Goal: Task Accomplishment & Management: Complete application form

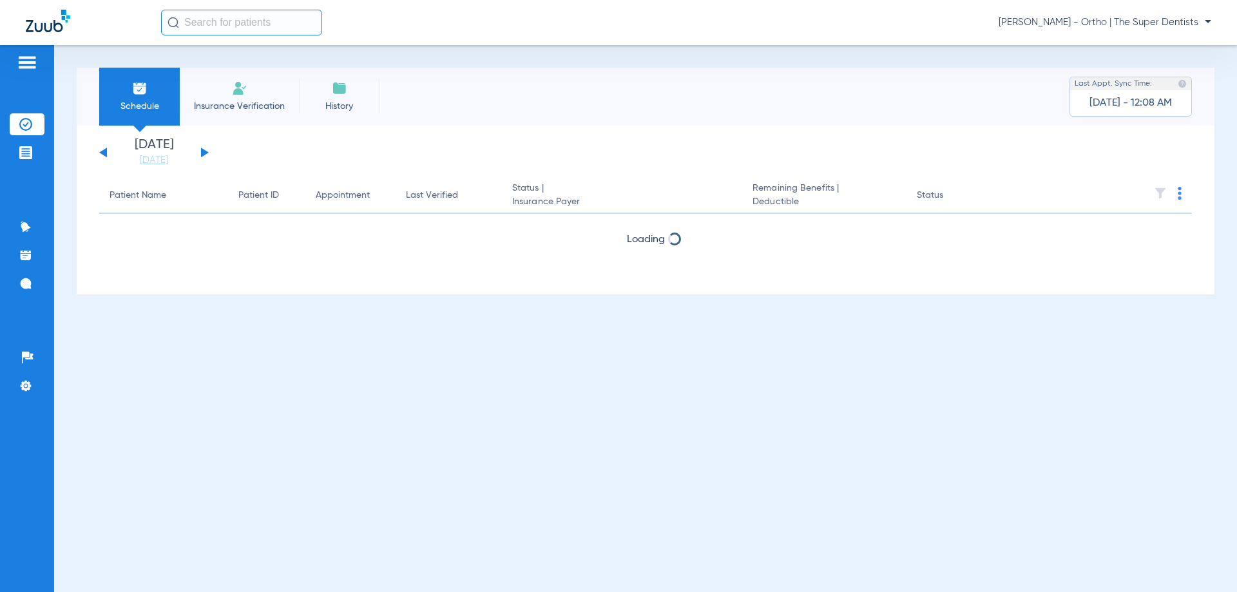
click at [240, 102] on span "Insurance Verification" at bounding box center [239, 106] width 100 height 13
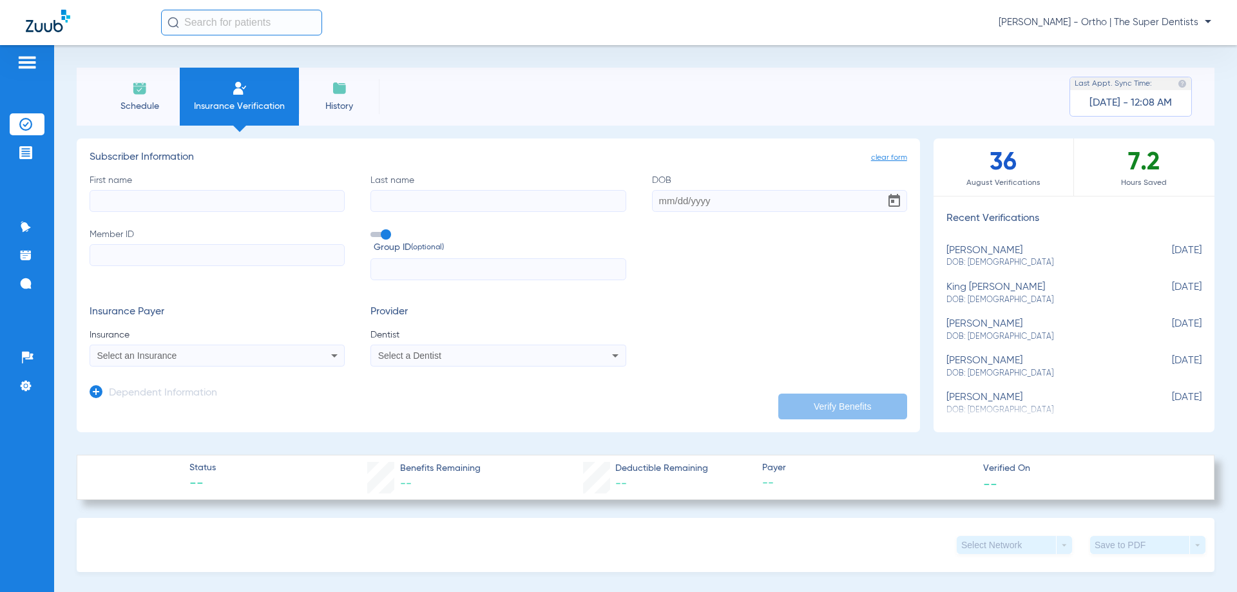
click at [186, 195] on input "First name" at bounding box center [217, 201] width 255 height 22
click at [143, 188] on label "First name Required" at bounding box center [217, 193] width 255 height 38
click at [143, 190] on input "First name Required" at bounding box center [217, 201] width 255 height 22
click at [140, 195] on input "First name Required" at bounding box center [217, 201] width 255 height 22
type input "[PERSON_NAME]"
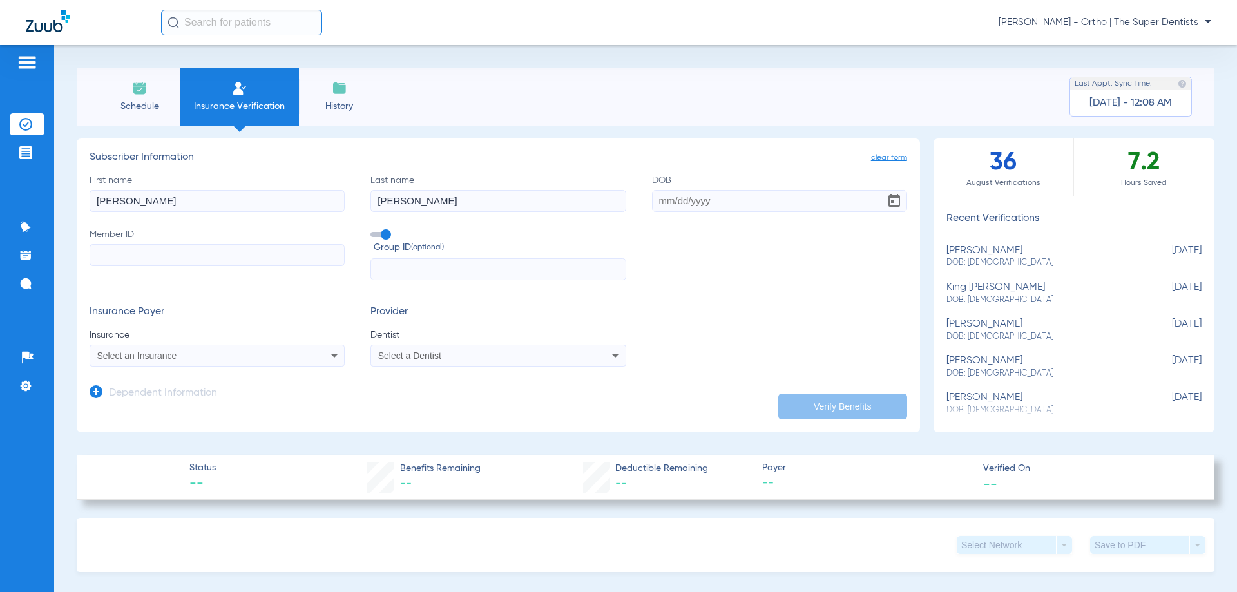
type input "[PERSON_NAME]"
click at [653, 204] on input "DOB Required" at bounding box center [779, 201] width 255 height 22
type input "[DATE]"
click at [148, 244] on input "Member ID" at bounding box center [217, 255] width 255 height 22
paste input "870160394"
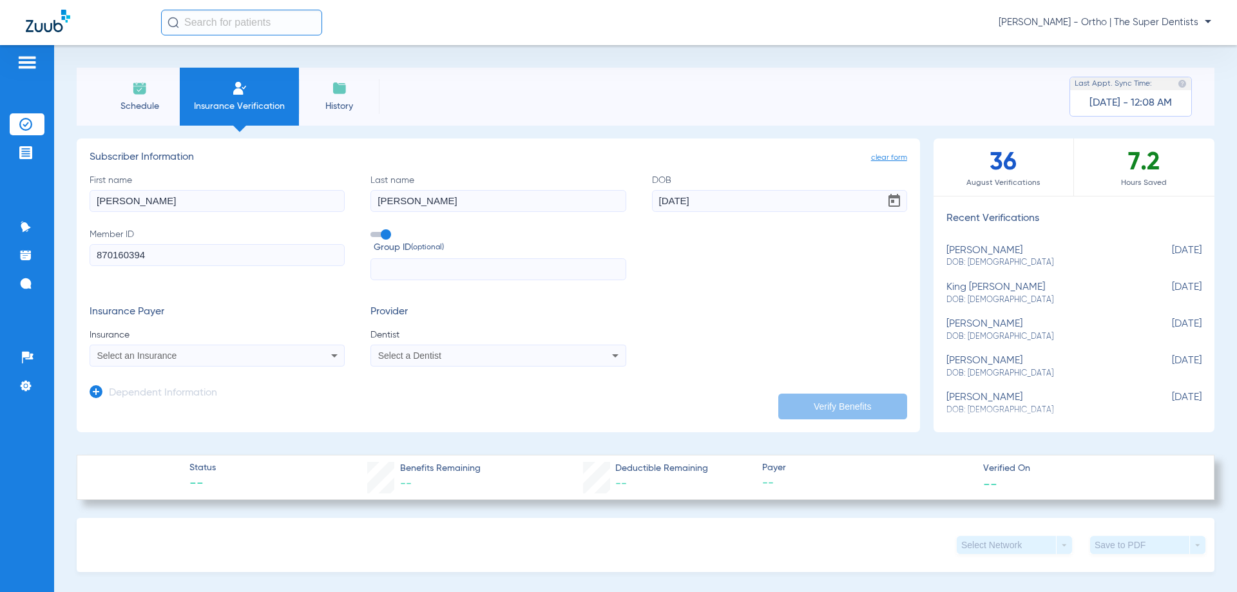
type input "870160394"
click at [648, 248] on div "First name [PERSON_NAME] Last name [PERSON_NAME] DOB [DEMOGRAPHIC_DATA] Member …" at bounding box center [499, 227] width 818 height 107
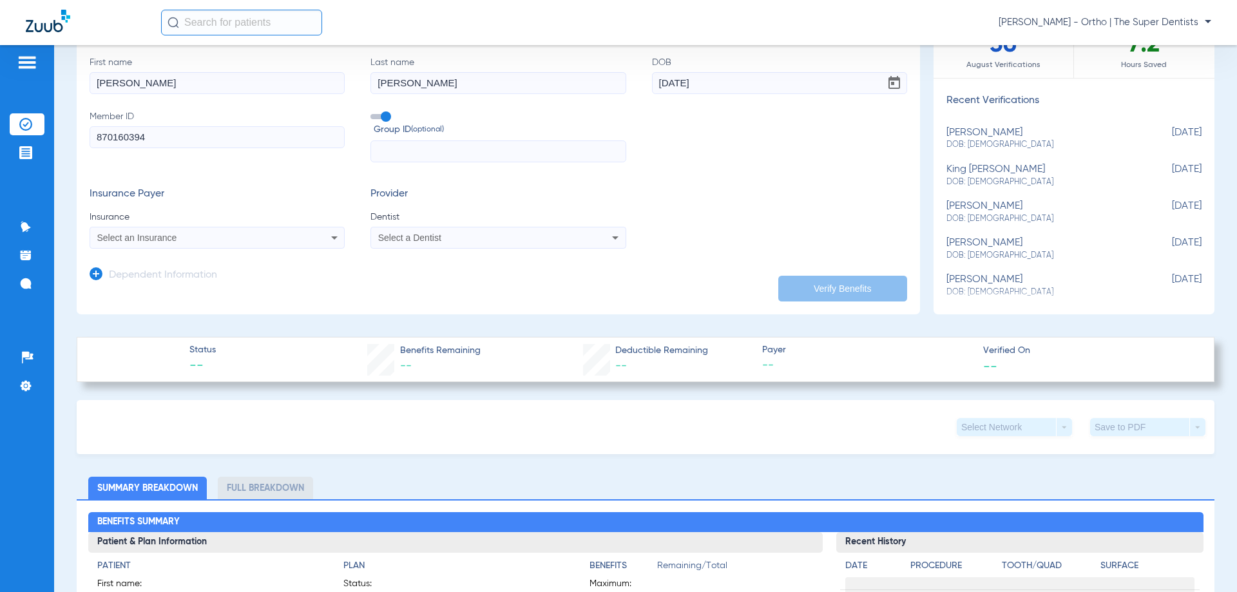
scroll to position [129, 0]
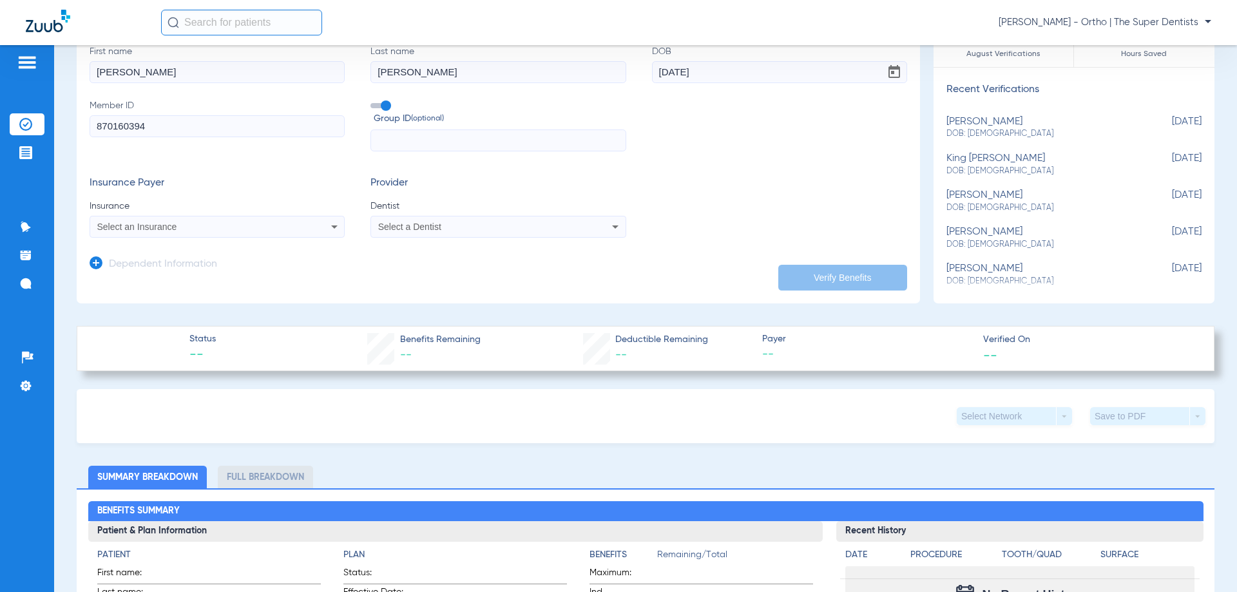
click at [270, 233] on div "Select an Insurance" at bounding box center [217, 226] width 254 height 15
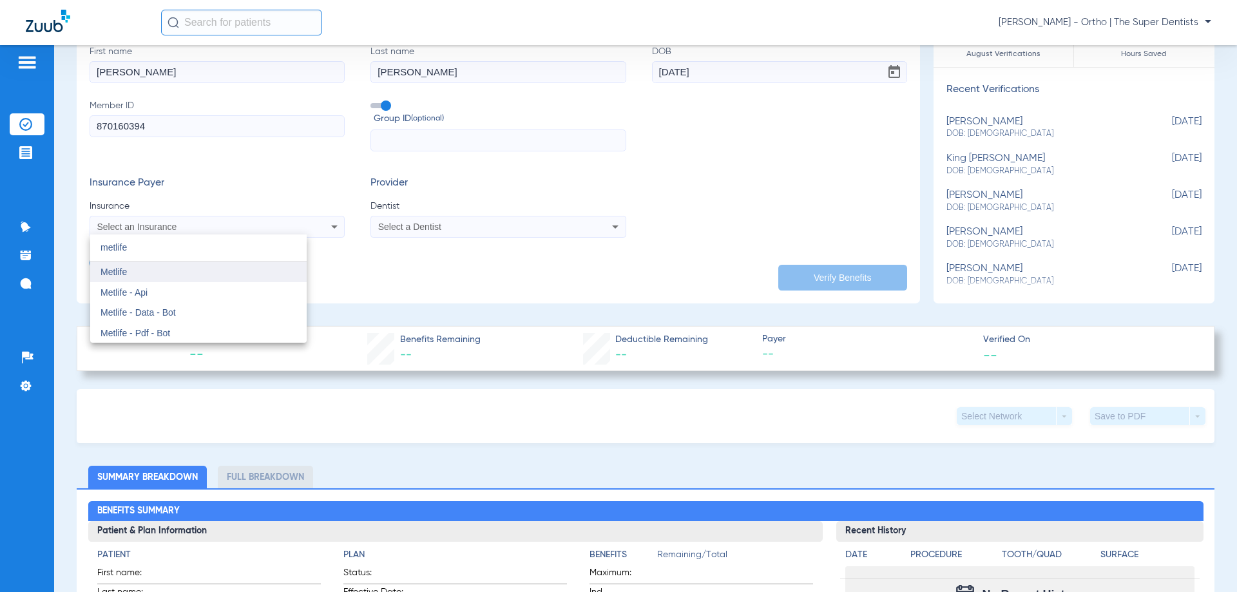
type input "metlife"
click at [220, 280] on mat-option "Metlife" at bounding box center [198, 272] width 217 height 21
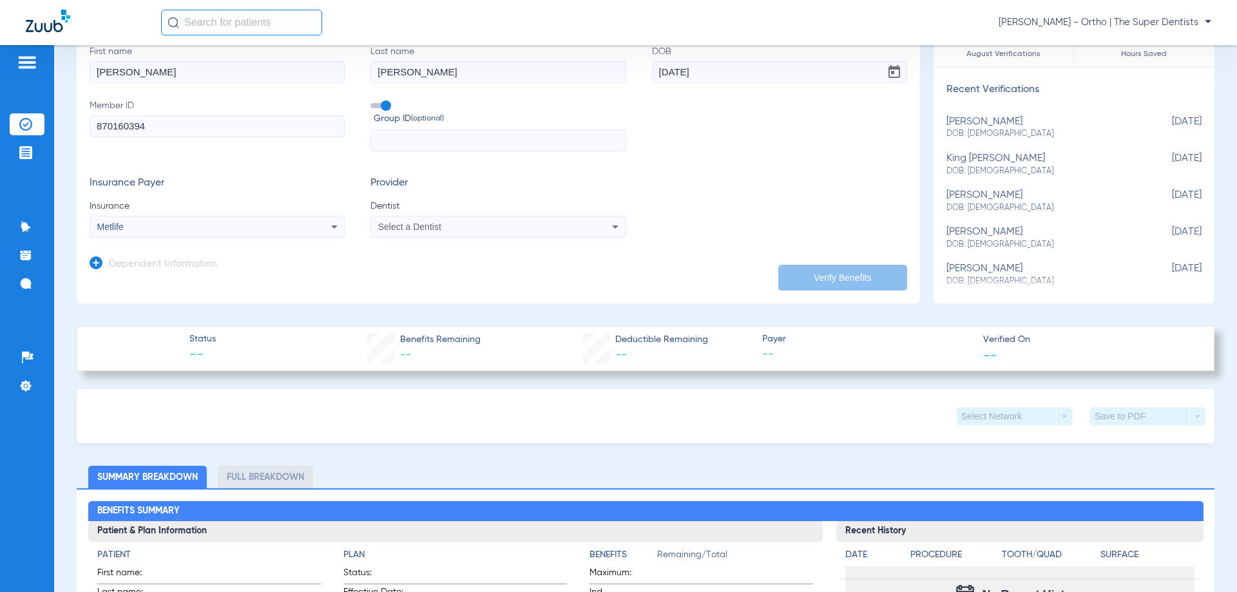
click at [483, 231] on div "Select a Dentist" at bounding box center [474, 226] width 193 height 9
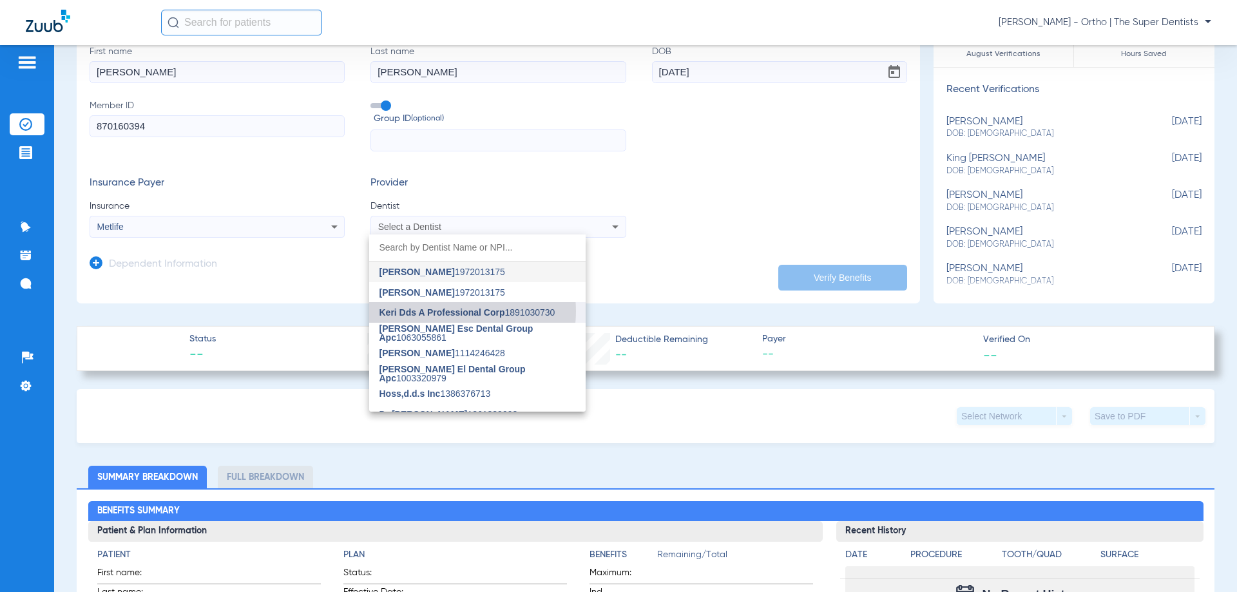
click at [452, 311] on span "Keri Dds A Professional Corp" at bounding box center [443, 312] width 126 height 10
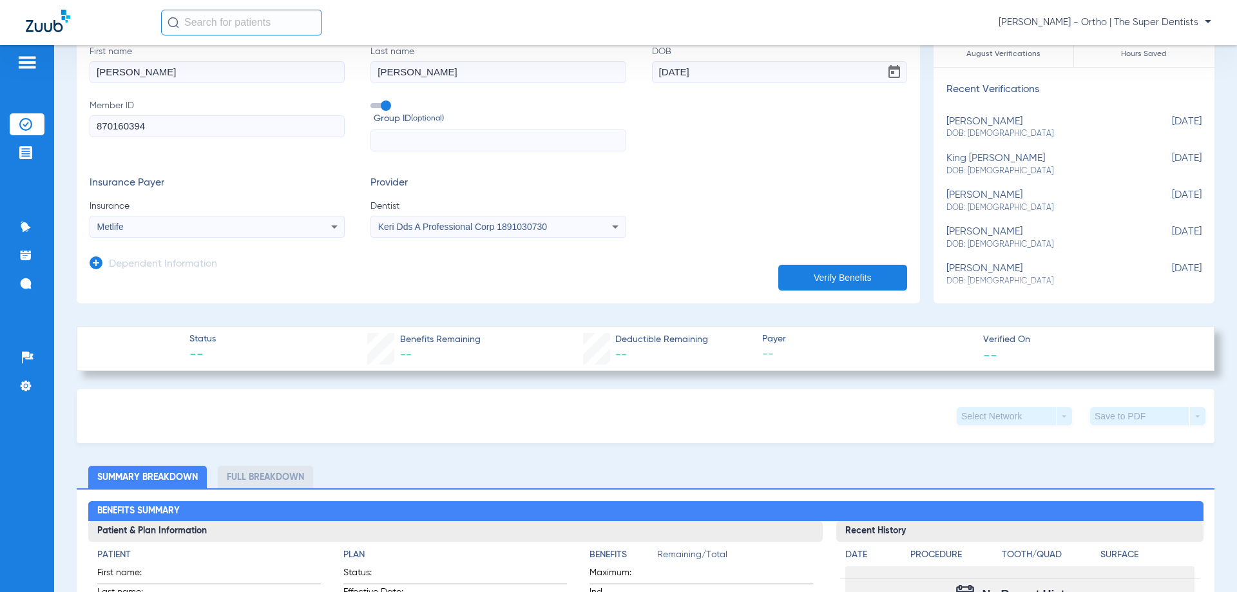
click at [93, 264] on icon at bounding box center [96, 262] width 13 height 13
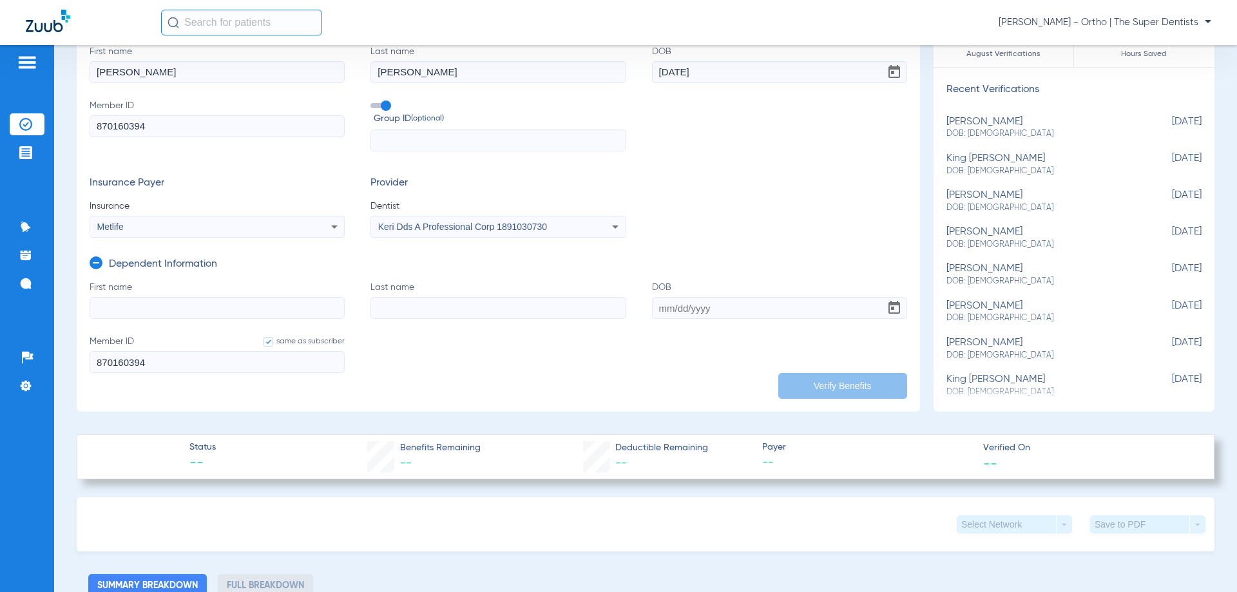
click at [147, 306] on input "First name" at bounding box center [217, 308] width 255 height 22
type input "xzavier"
type input "[PERSON_NAME]"
type input "[DATE]"
click at [423, 364] on form "First name xzavier Last name [PERSON_NAME] DOB [DEMOGRAPHIC_DATA] Member ID sam…" at bounding box center [499, 335] width 818 height 108
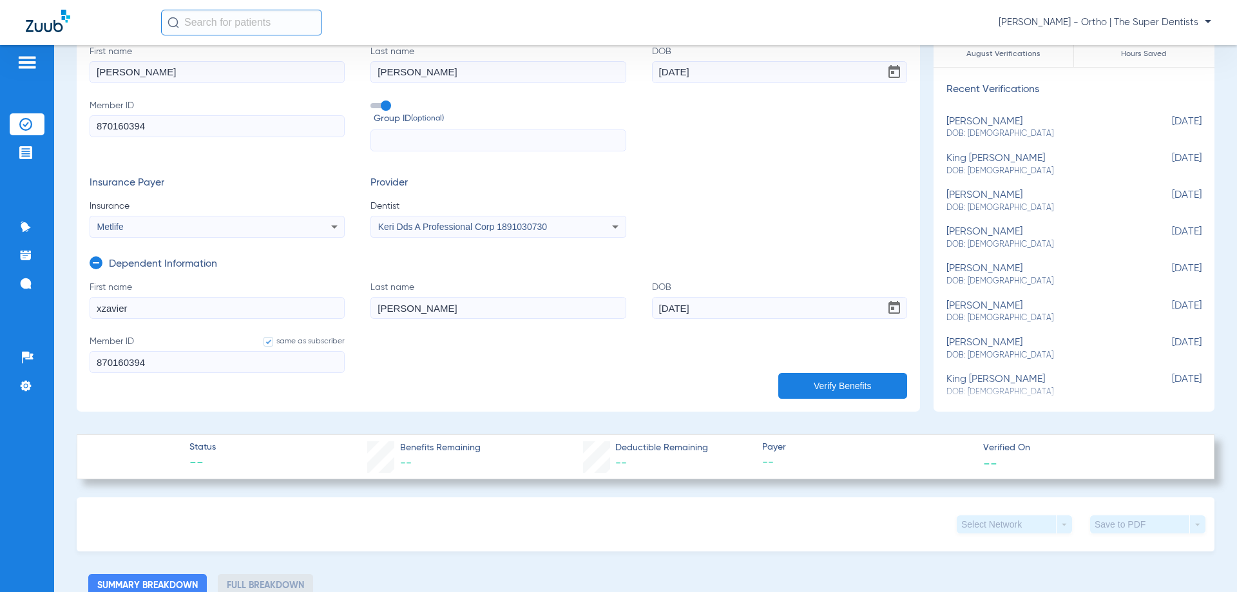
click at [858, 389] on button "Verify Benefits" at bounding box center [842, 386] width 129 height 26
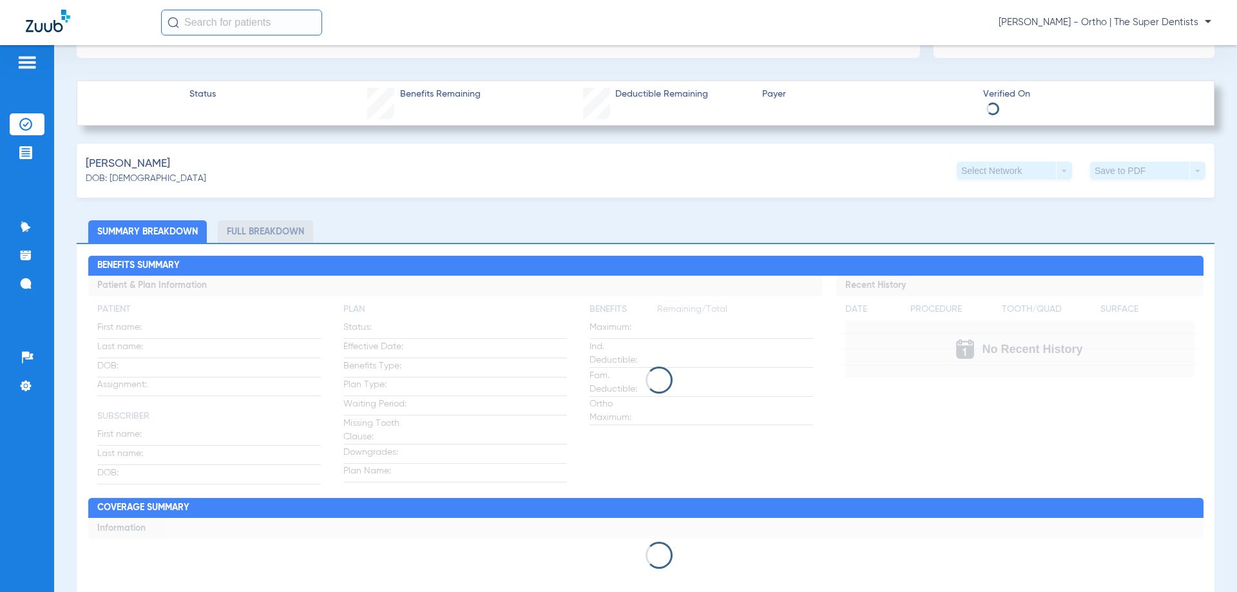
scroll to position [516, 0]
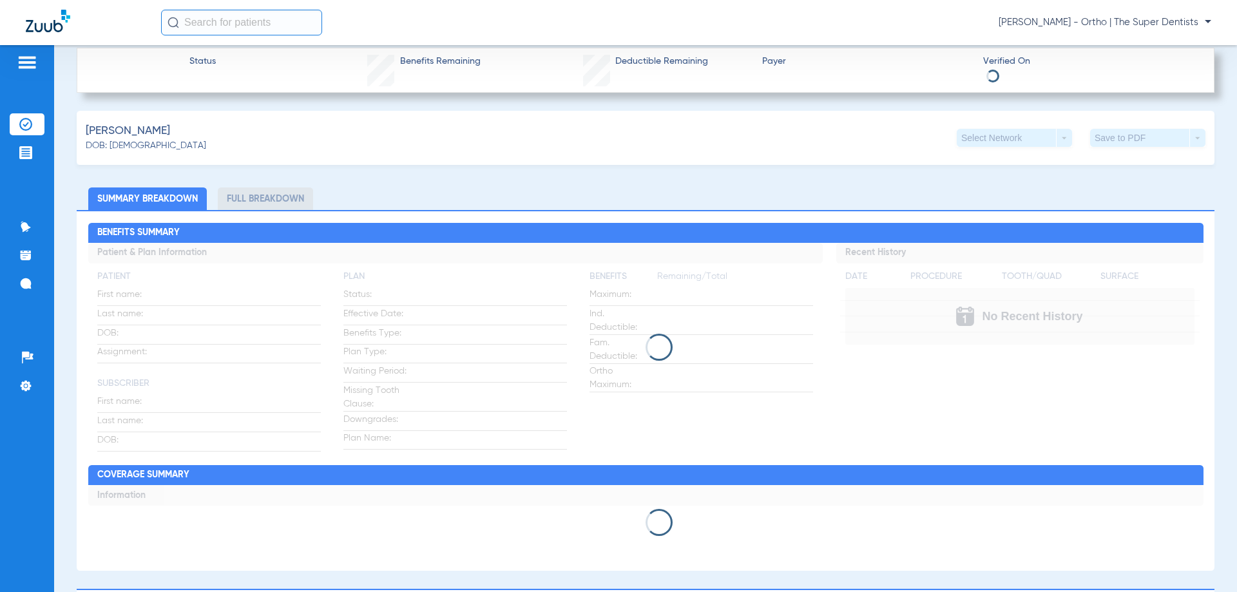
click at [253, 202] on li "Full Breakdown" at bounding box center [265, 199] width 95 height 23
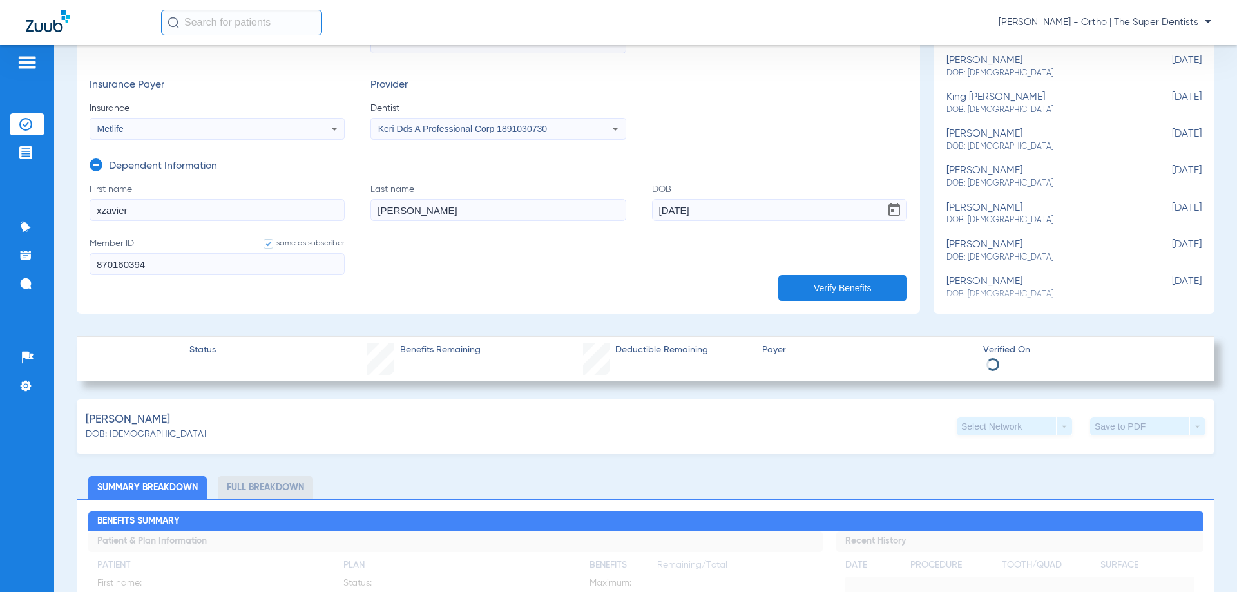
scroll to position [258, 0]
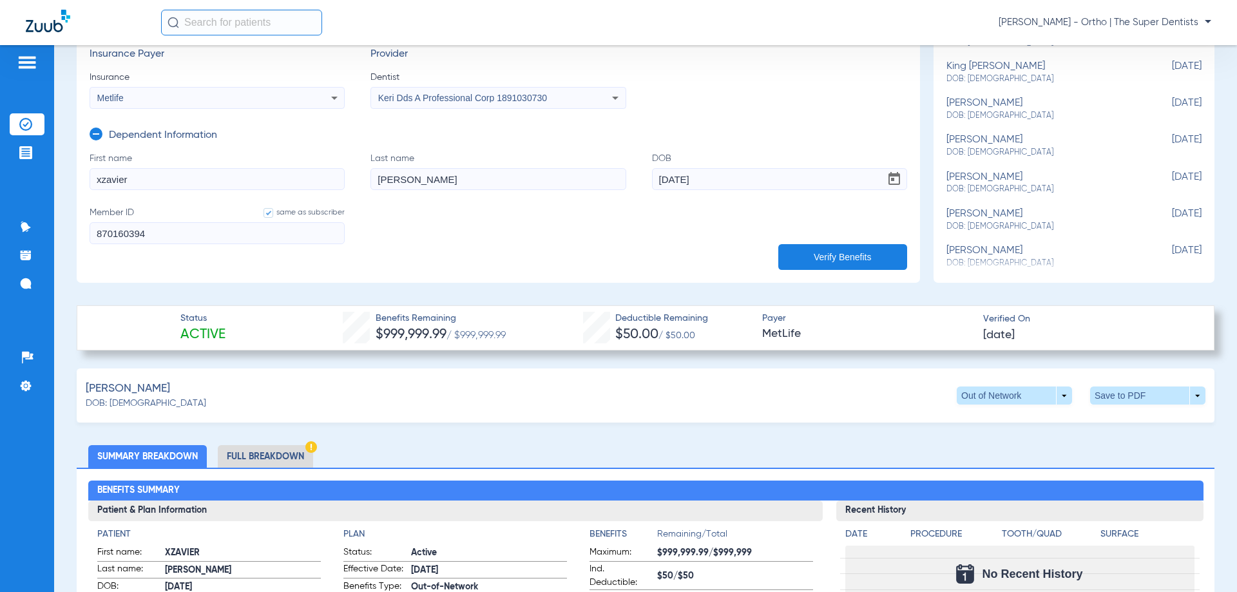
click at [267, 453] on li "Full Breakdown" at bounding box center [265, 456] width 95 height 23
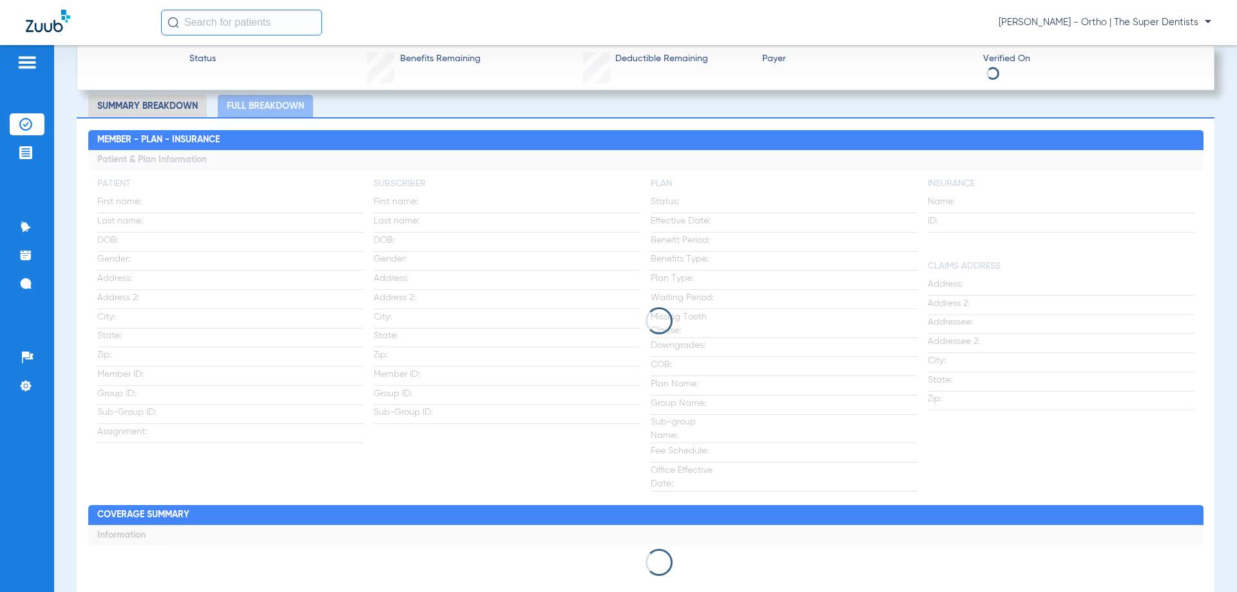
scroll to position [580, 0]
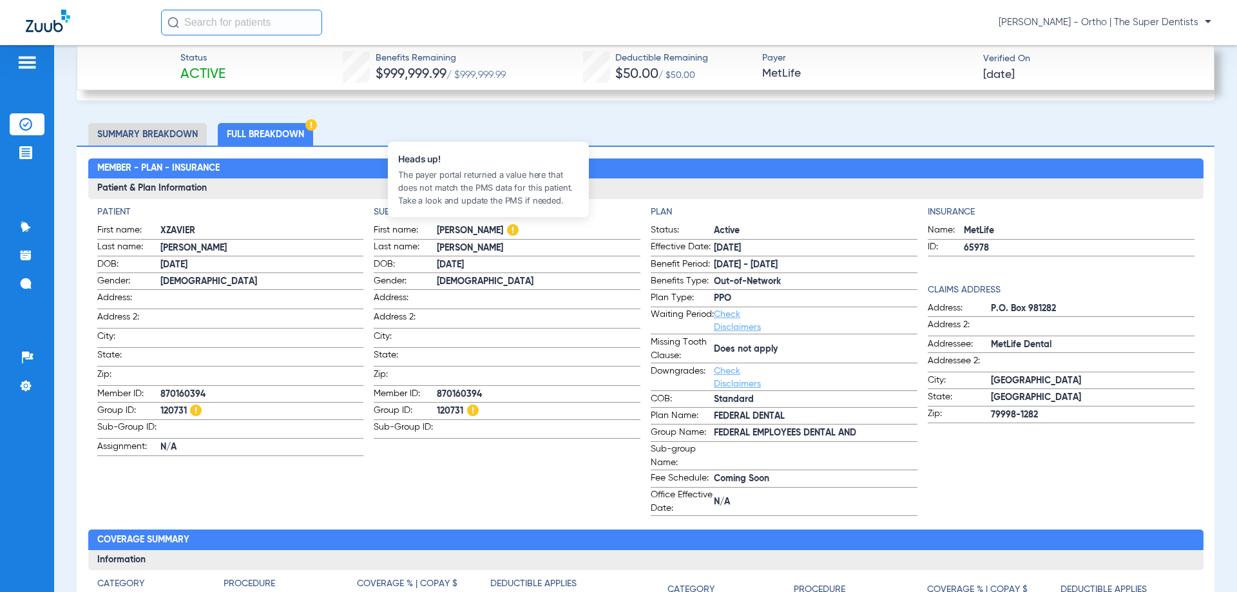
click at [507, 229] on img at bounding box center [513, 230] width 12 height 12
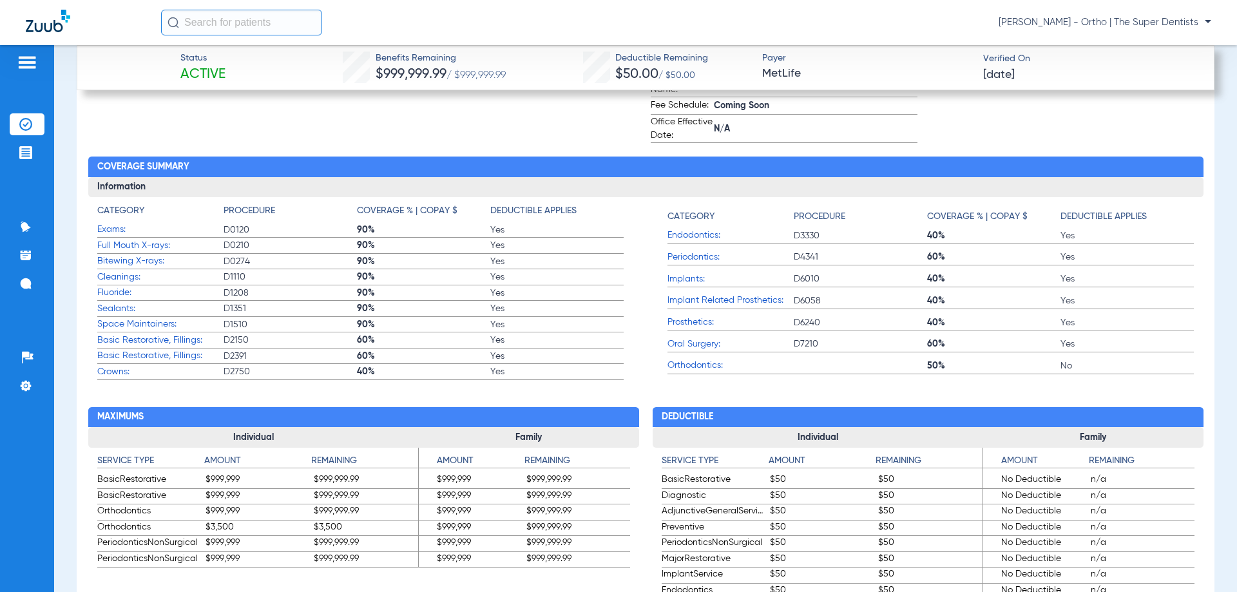
scroll to position [1031, 0]
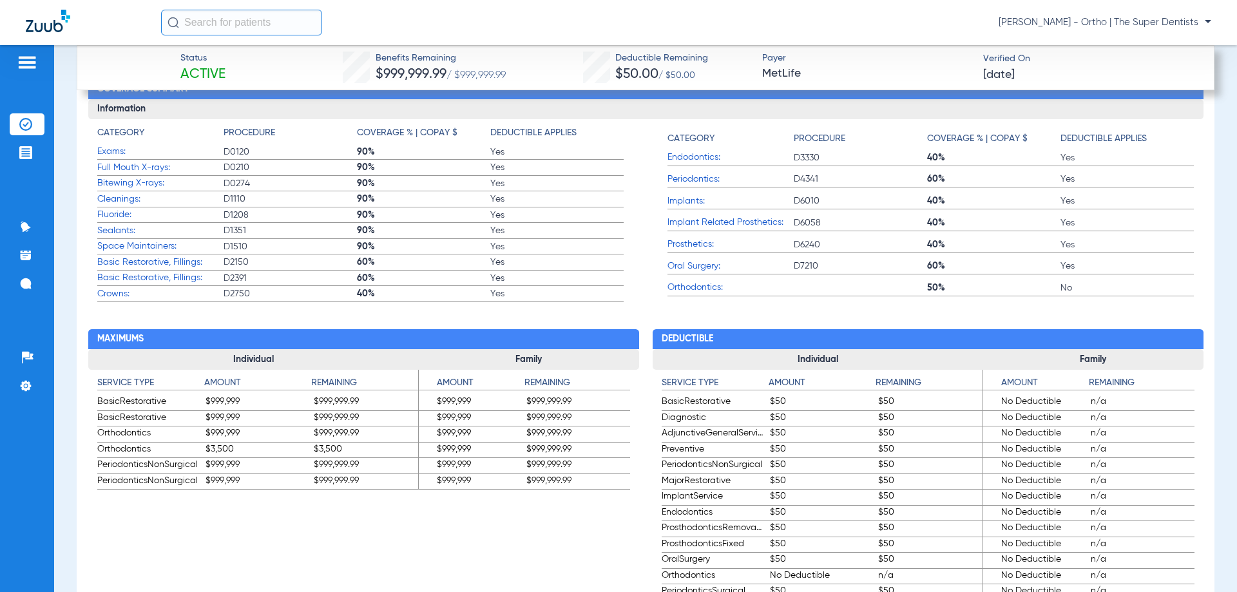
drag, startPoint x: 343, startPoint y: 450, endPoint x: 300, endPoint y: 447, distance: 43.3
click at [300, 447] on div "Orthodontics $3,500 $3,500" at bounding box center [257, 450] width 321 height 15
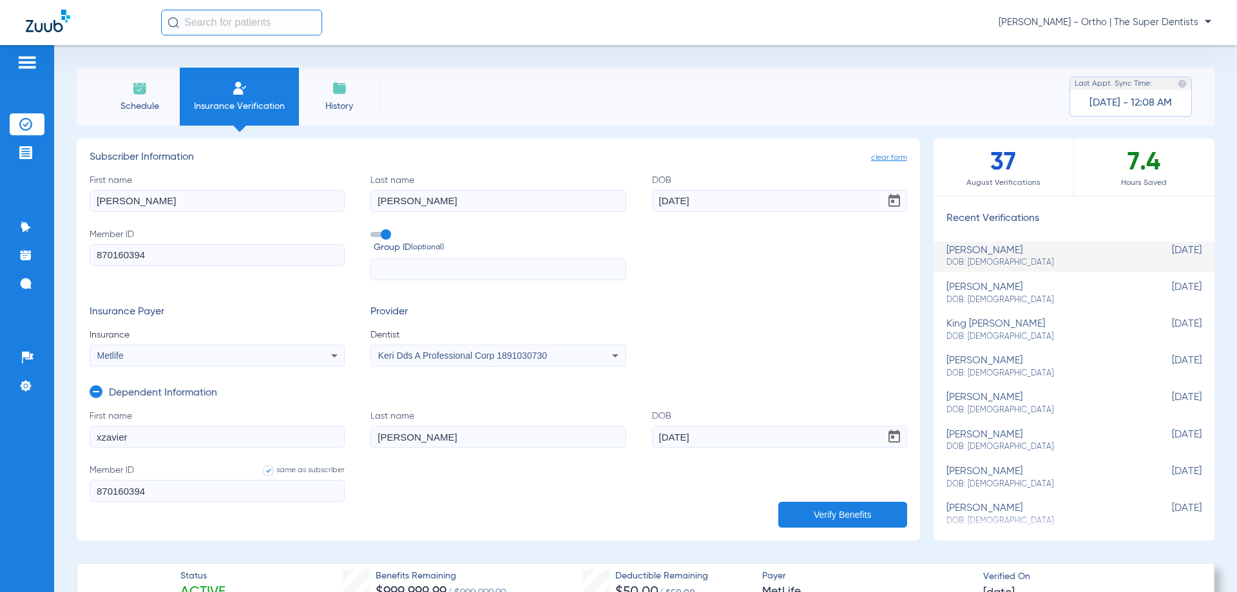
scroll to position [258, 0]
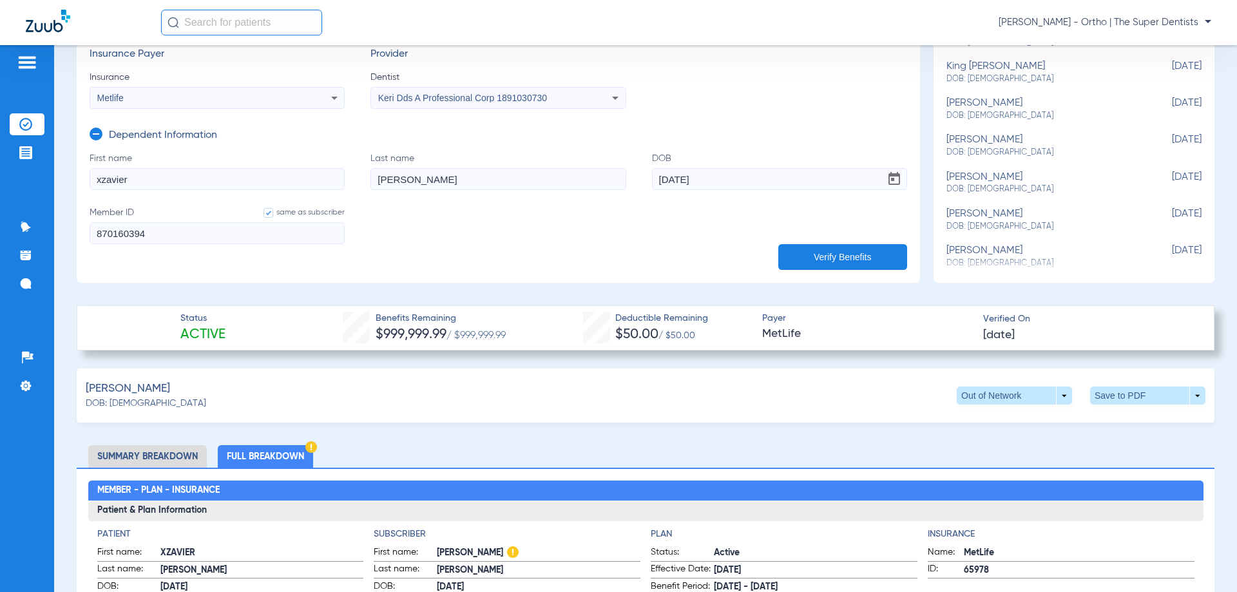
click at [311, 446] on img at bounding box center [311, 447] width 12 height 12
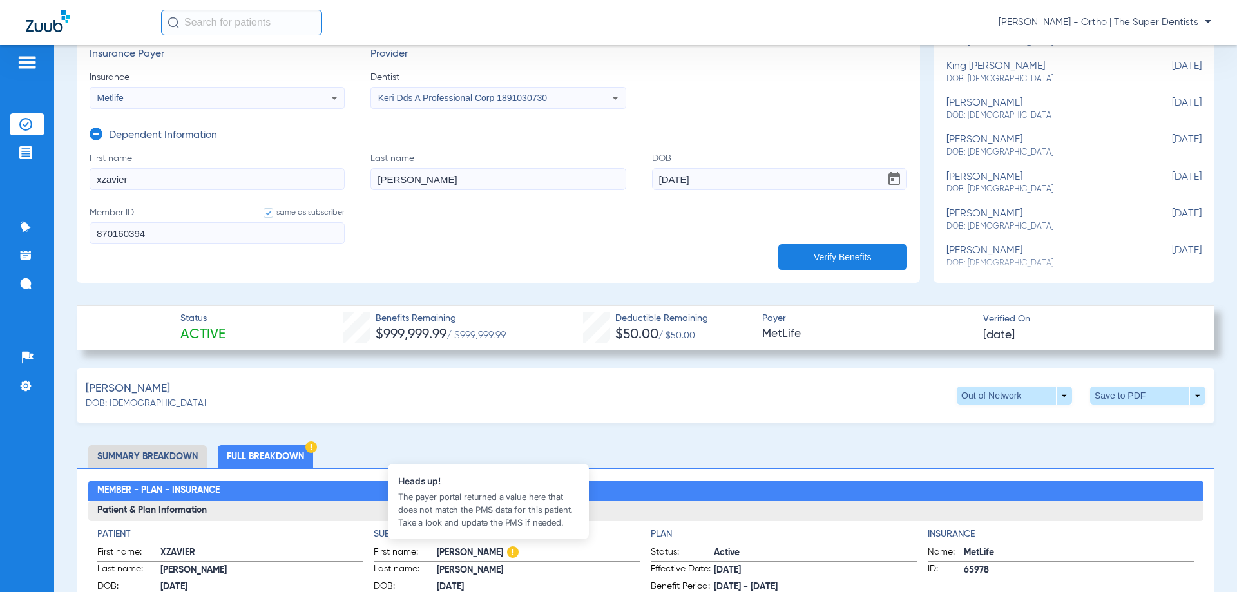
click at [507, 556] on img at bounding box center [513, 552] width 12 height 12
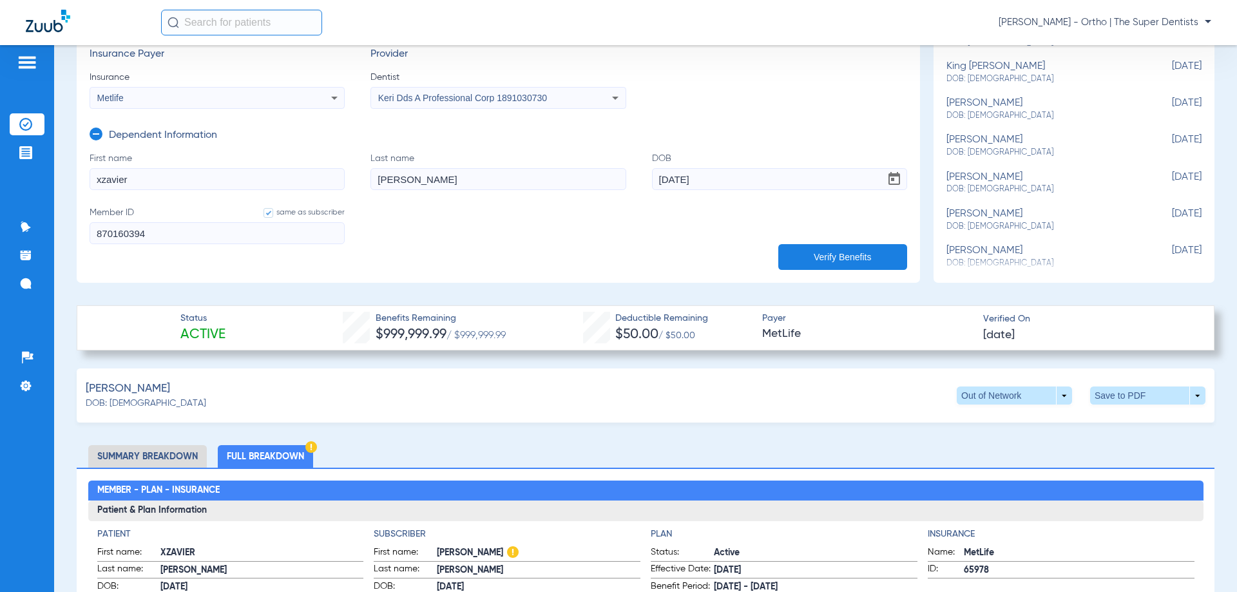
click at [601, 405] on div "[PERSON_NAME] DOB: [DEMOGRAPHIC_DATA] Out of Network arrow_drop_down Save to PD…" at bounding box center [646, 396] width 1138 height 54
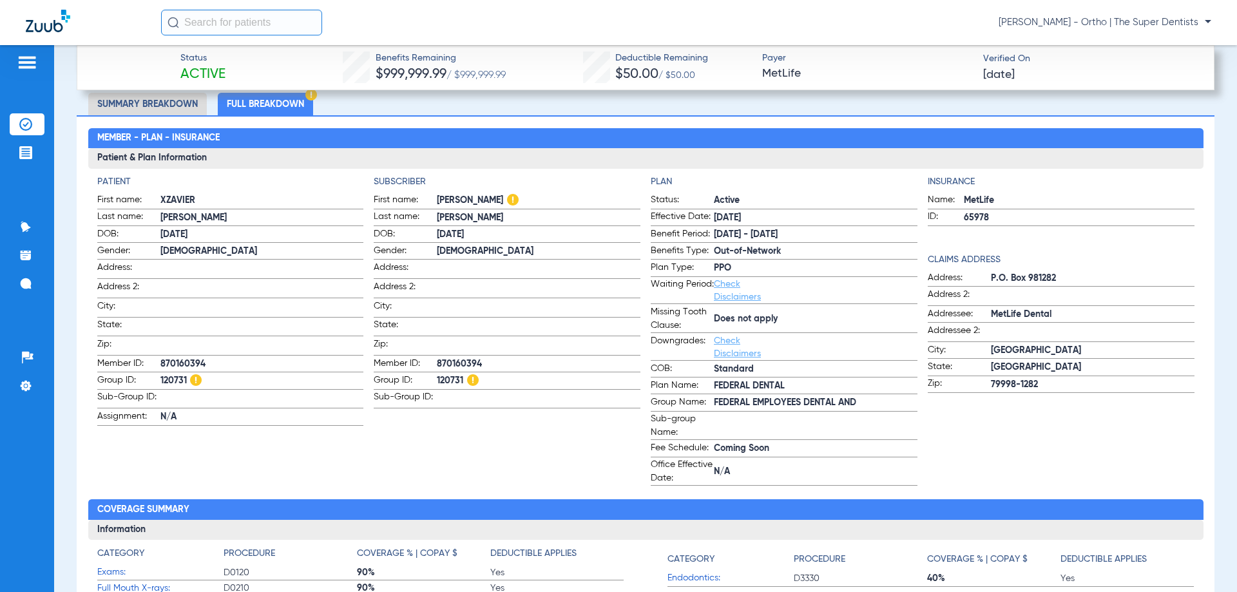
scroll to position [516, 0]
